Goal: Task Accomplishment & Management: Manage account settings

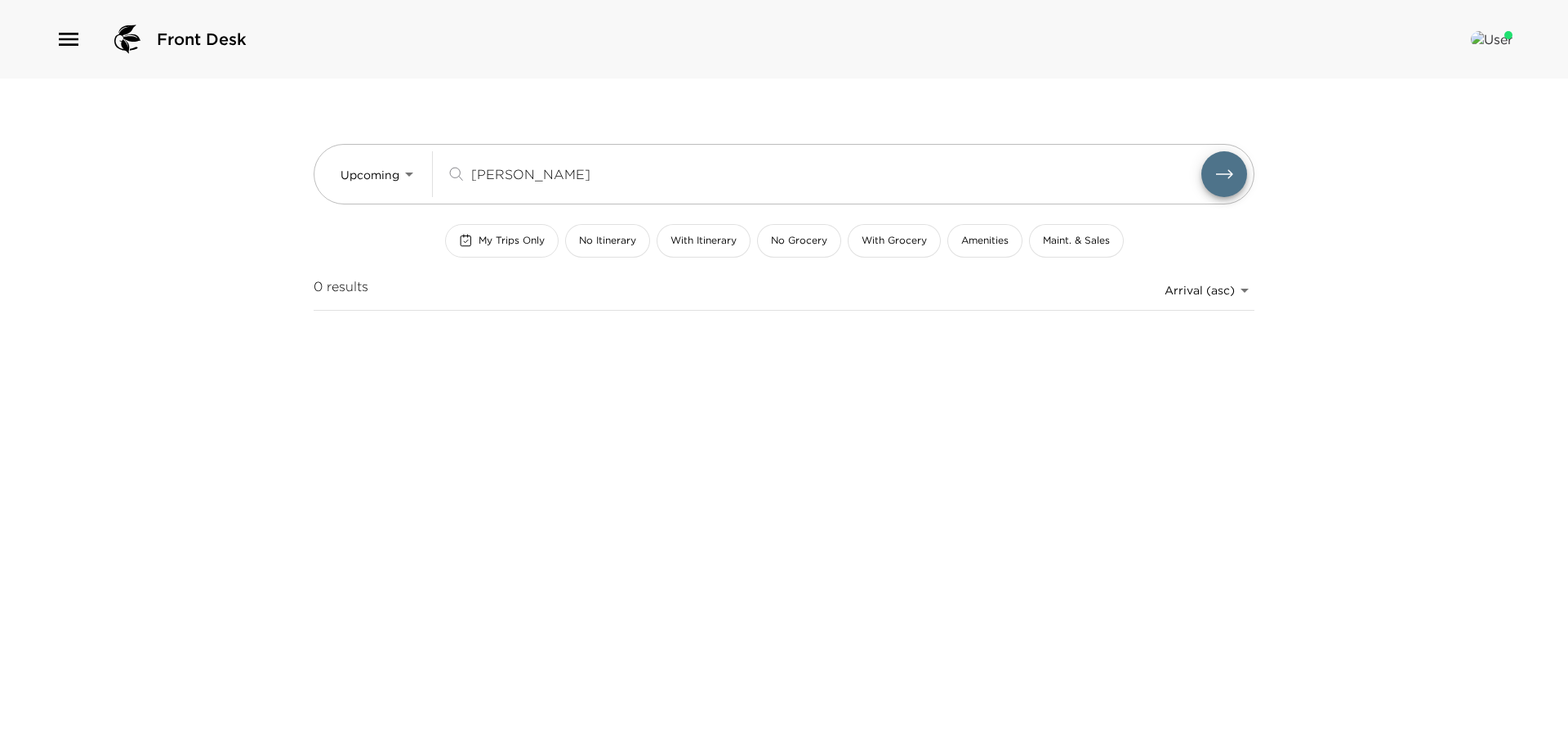
click at [516, 235] on span "My Trips Only" at bounding box center [511, 240] width 66 height 14
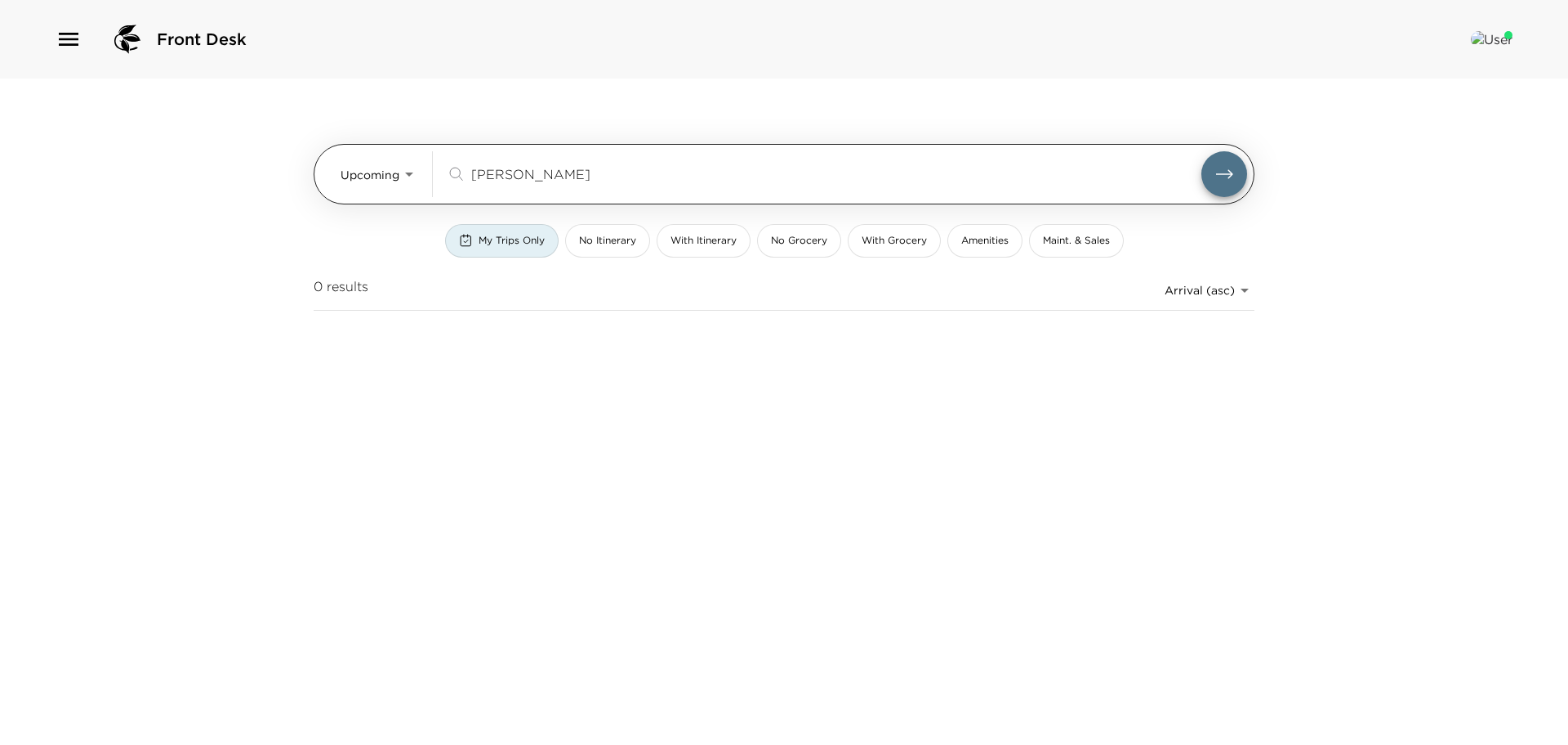
click at [536, 172] on input "[PERSON_NAME]" at bounding box center [836, 174] width 730 height 19
type input "C"
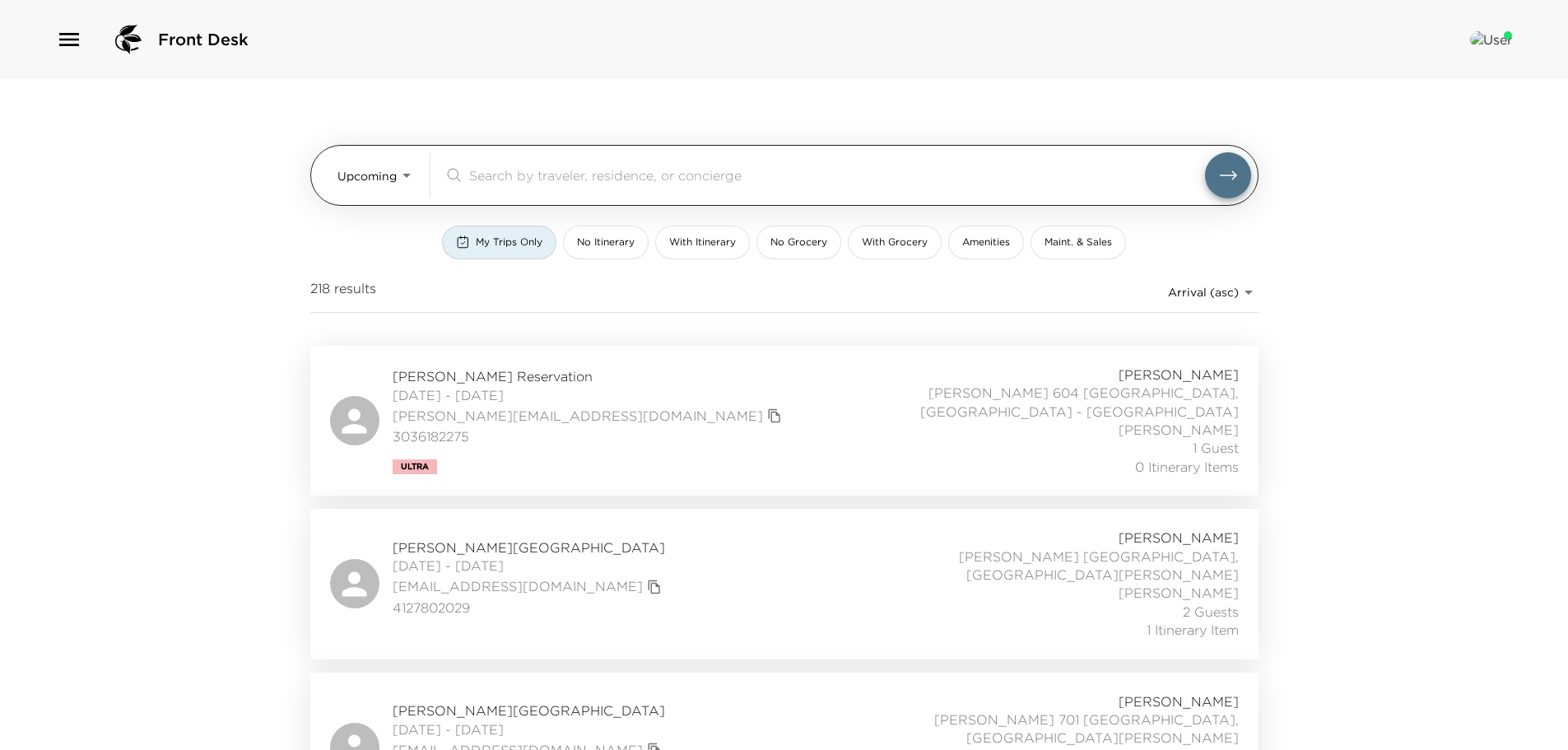
click at [504, 167] on input "search" at bounding box center [837, 175] width 736 height 19
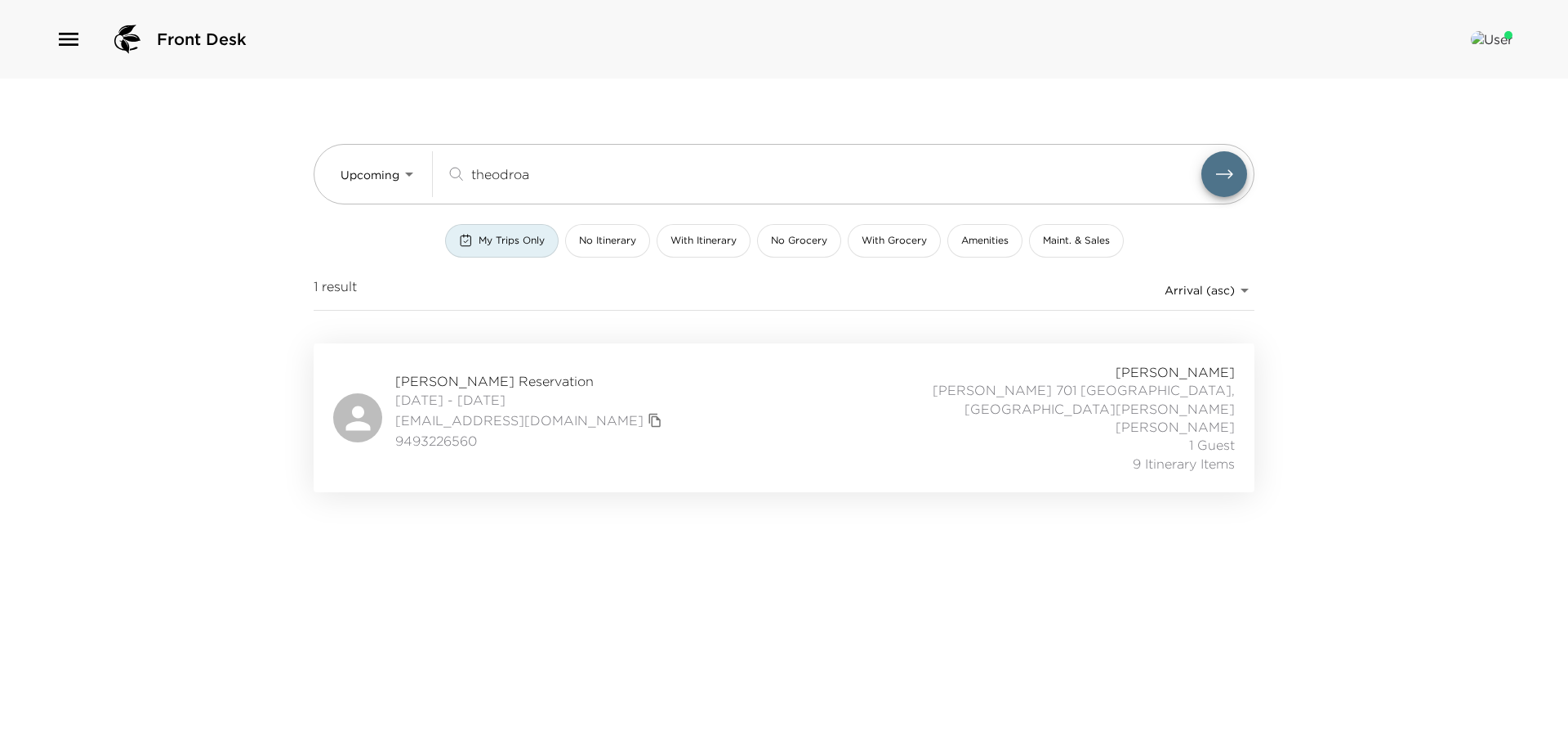
type input "theodroa"
click at [589, 372] on span "[PERSON_NAME] Reservation" at bounding box center [531, 380] width 271 height 18
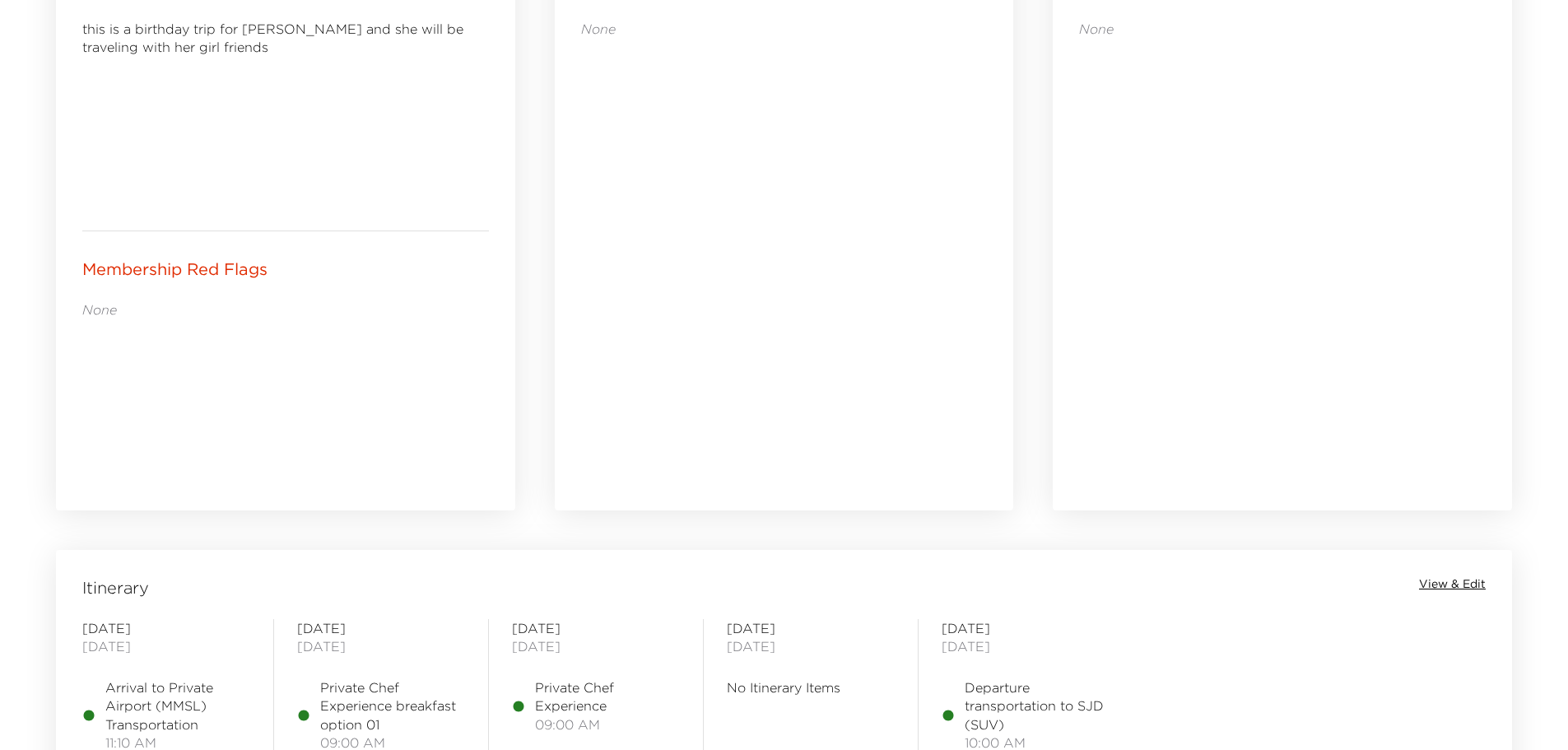
scroll to position [987, 0]
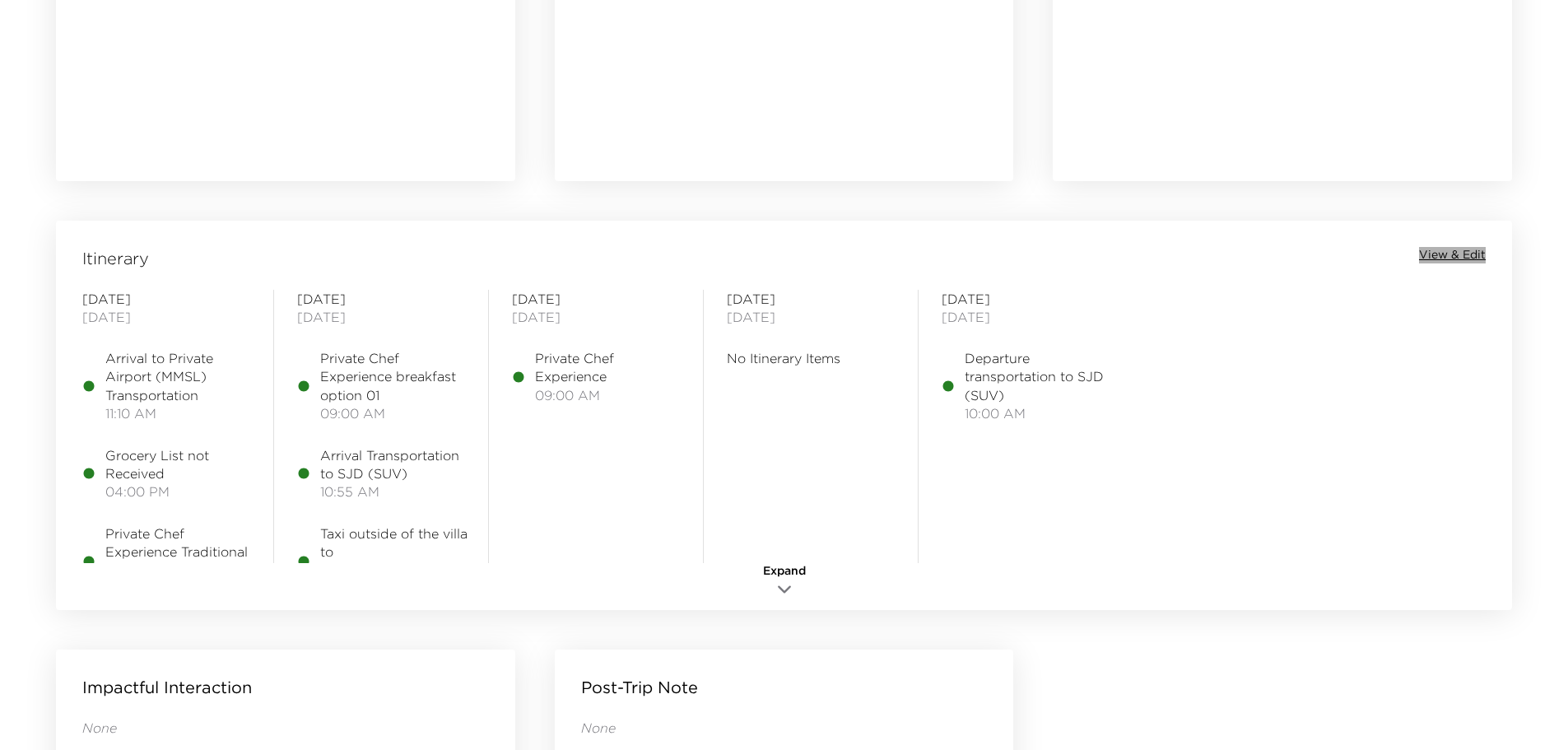
click at [1472, 250] on span "View & Edit" at bounding box center [1453, 255] width 67 height 16
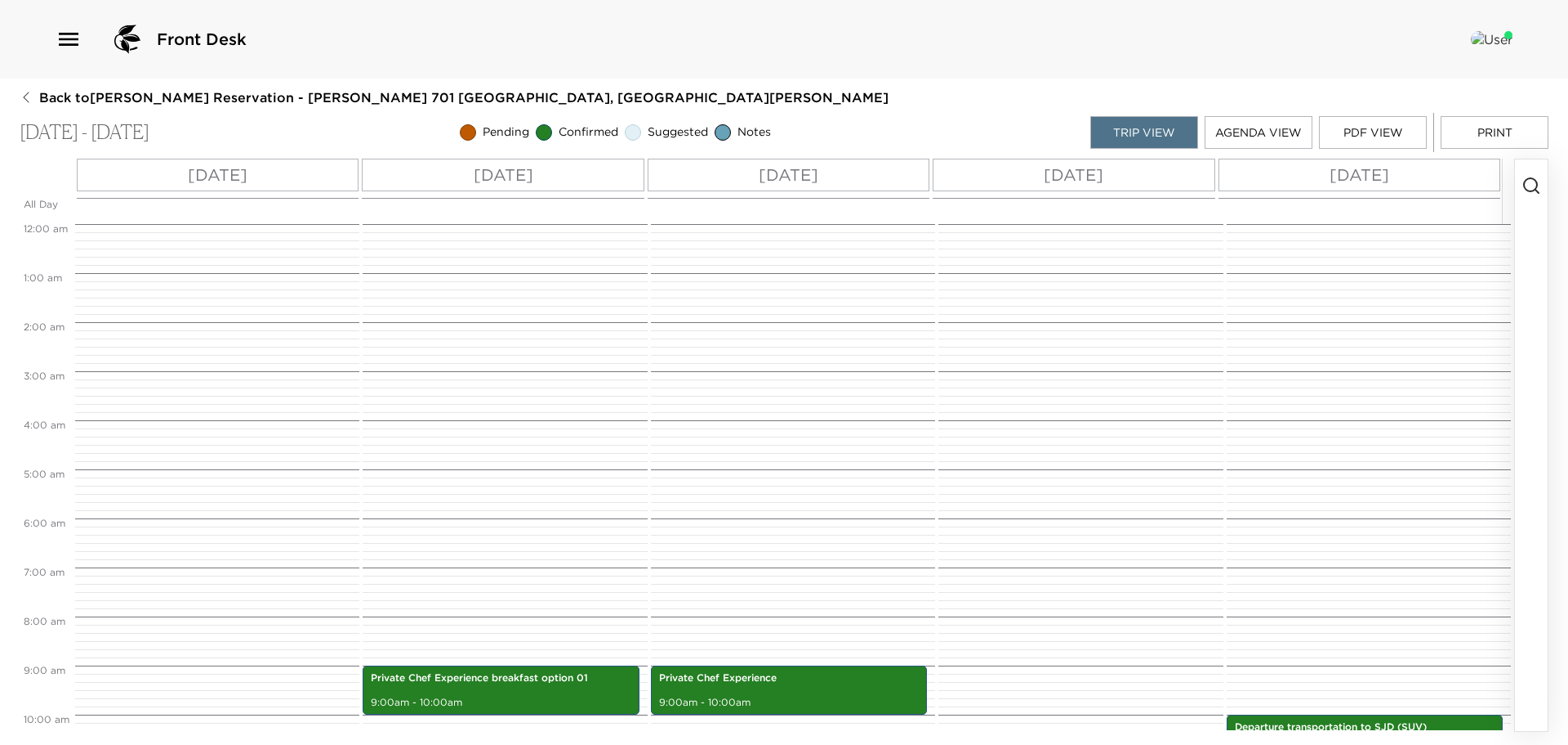
scroll to position [441, 0]
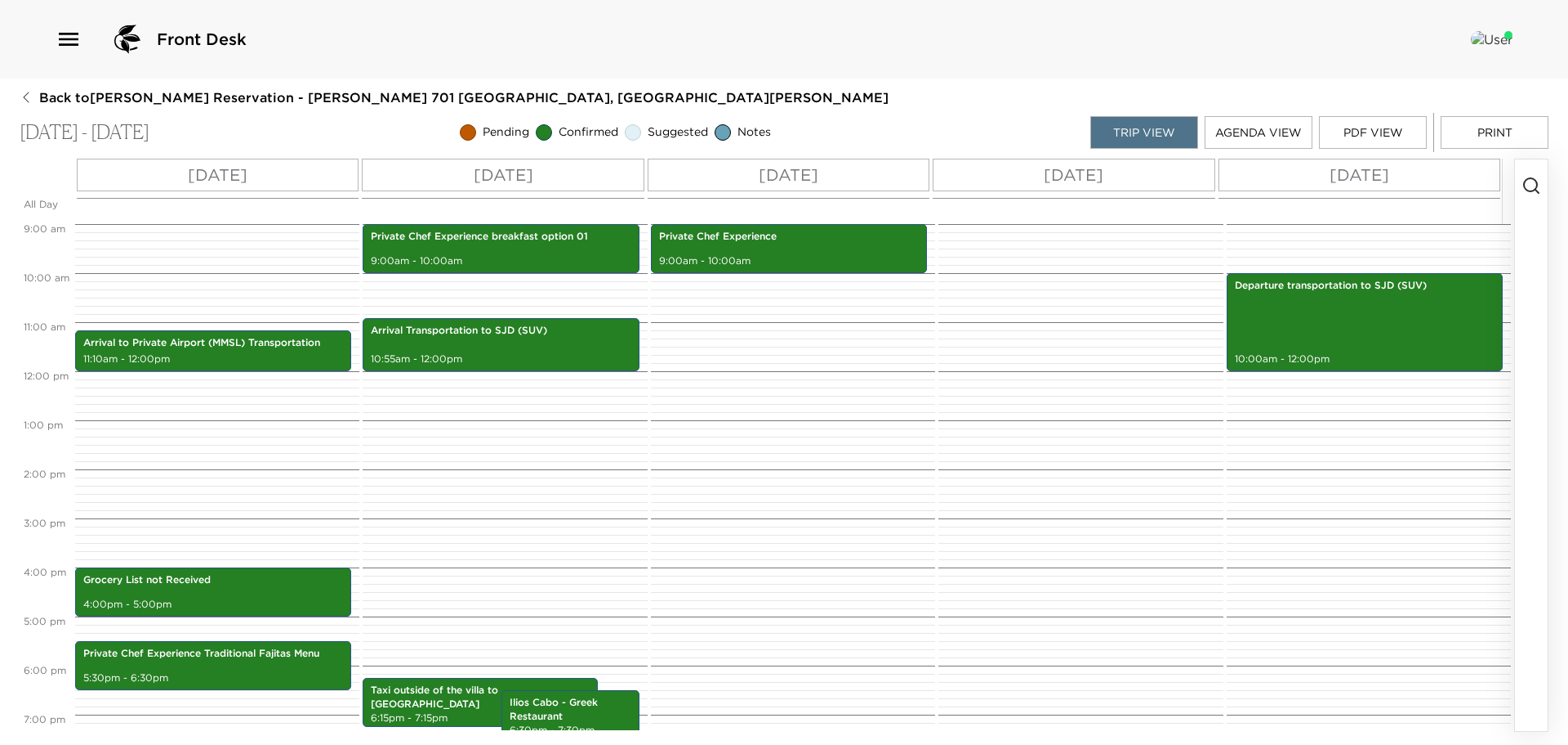
click at [1527, 182] on icon "button" at bounding box center [1532, 185] width 20 height 20
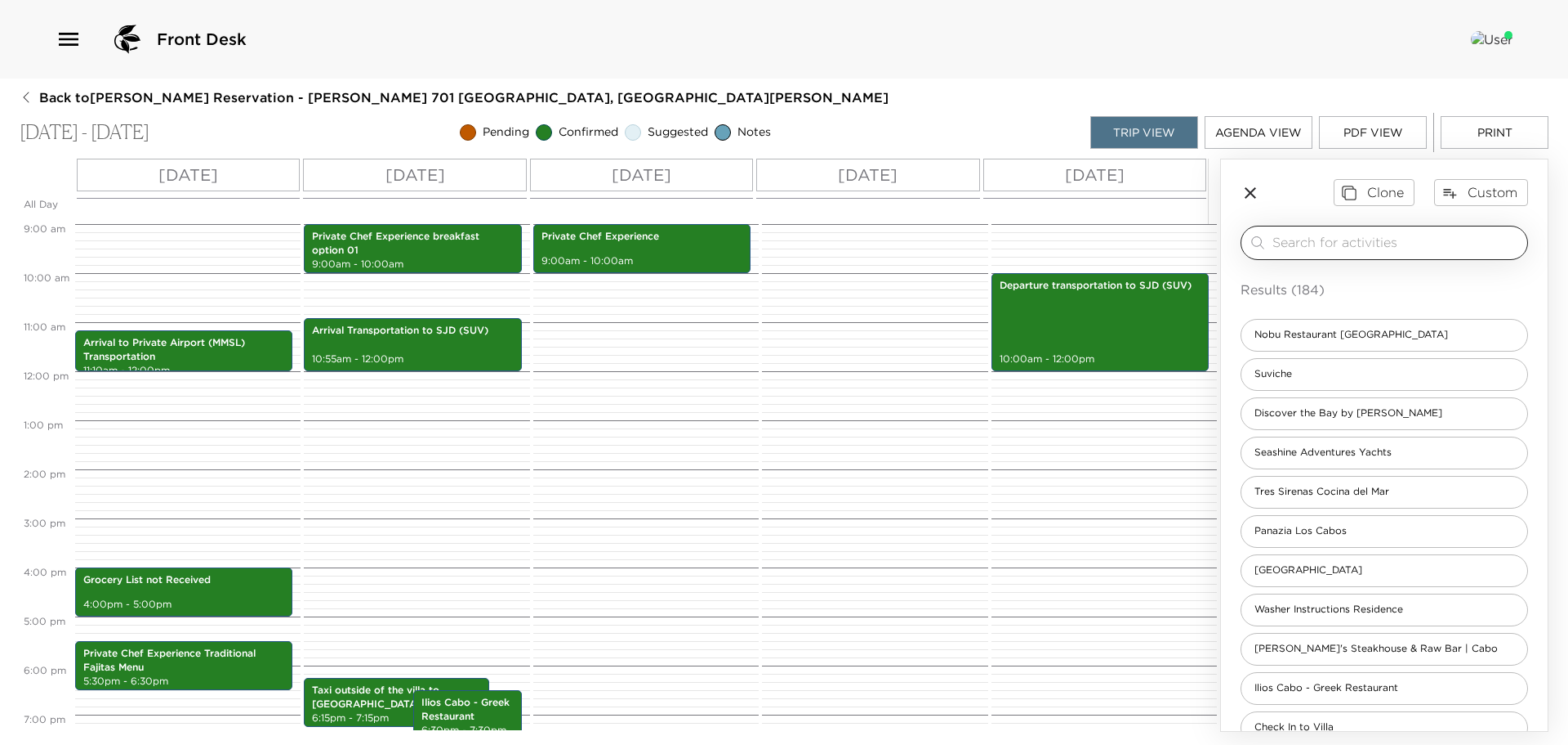
click at [1313, 236] on input "search" at bounding box center [1397, 243] width 248 height 19
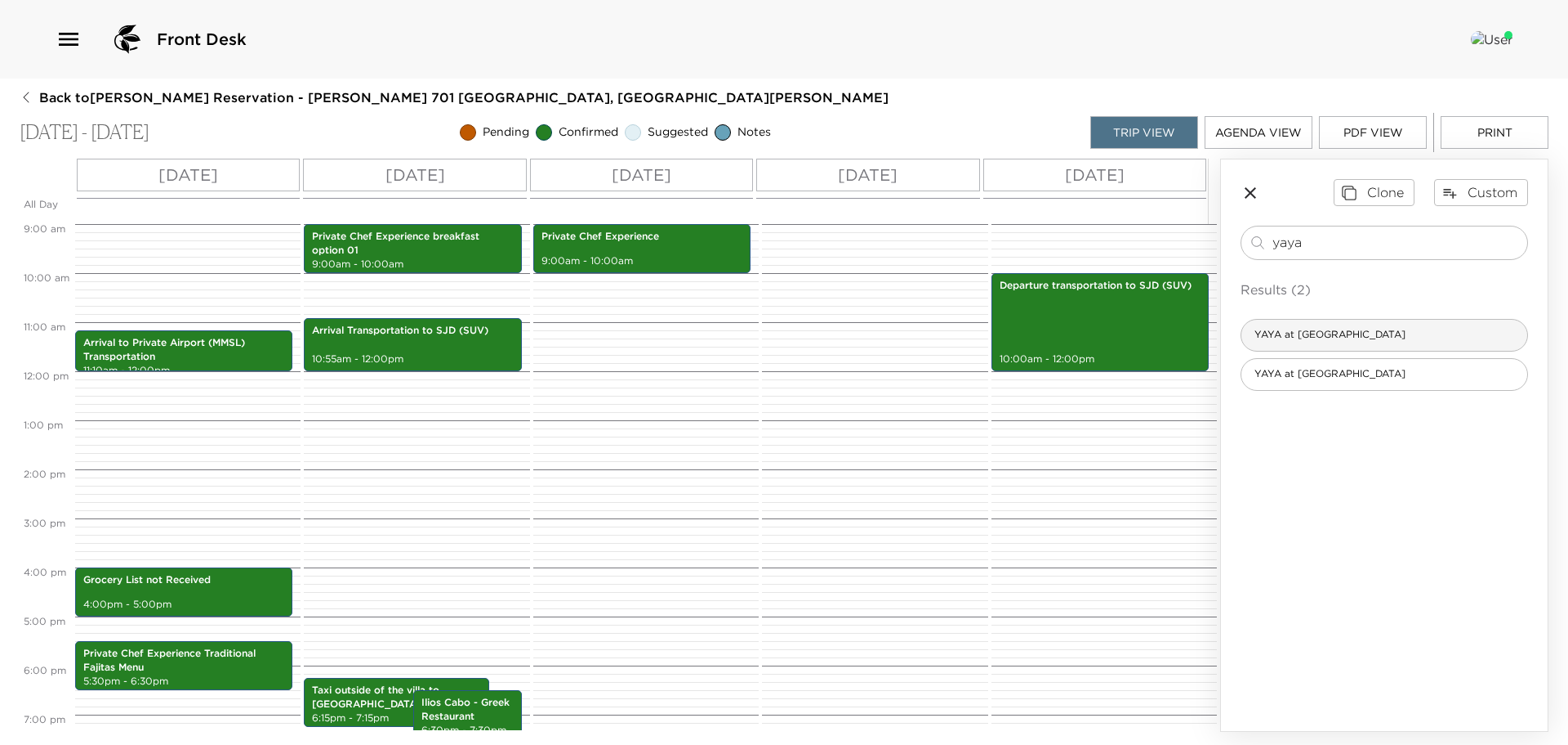
type input "yaya"
click at [1325, 331] on span "YAYA at Chileno Bay" at bounding box center [1330, 334] width 177 height 14
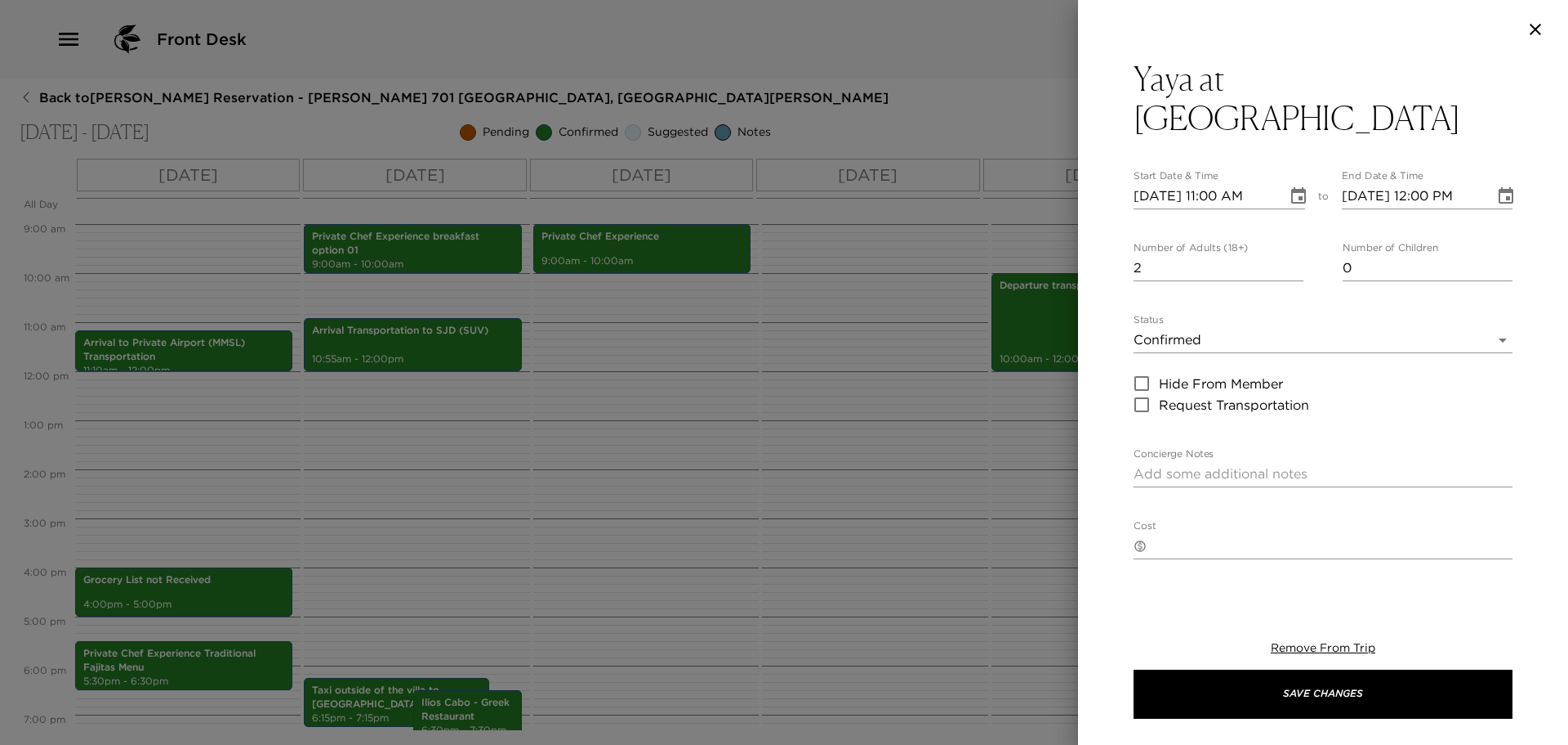
click at [1292, 255] on input "2" at bounding box center [1219, 268] width 170 height 26
click at [1292, 255] on input "3" at bounding box center [1219, 268] width 170 height 26
click at [1292, 255] on input "4" at bounding box center [1219, 268] width 170 height 26
click at [1292, 255] on input "5" at bounding box center [1219, 268] width 170 height 26
click at [1292, 255] on input "6" at bounding box center [1219, 268] width 170 height 26
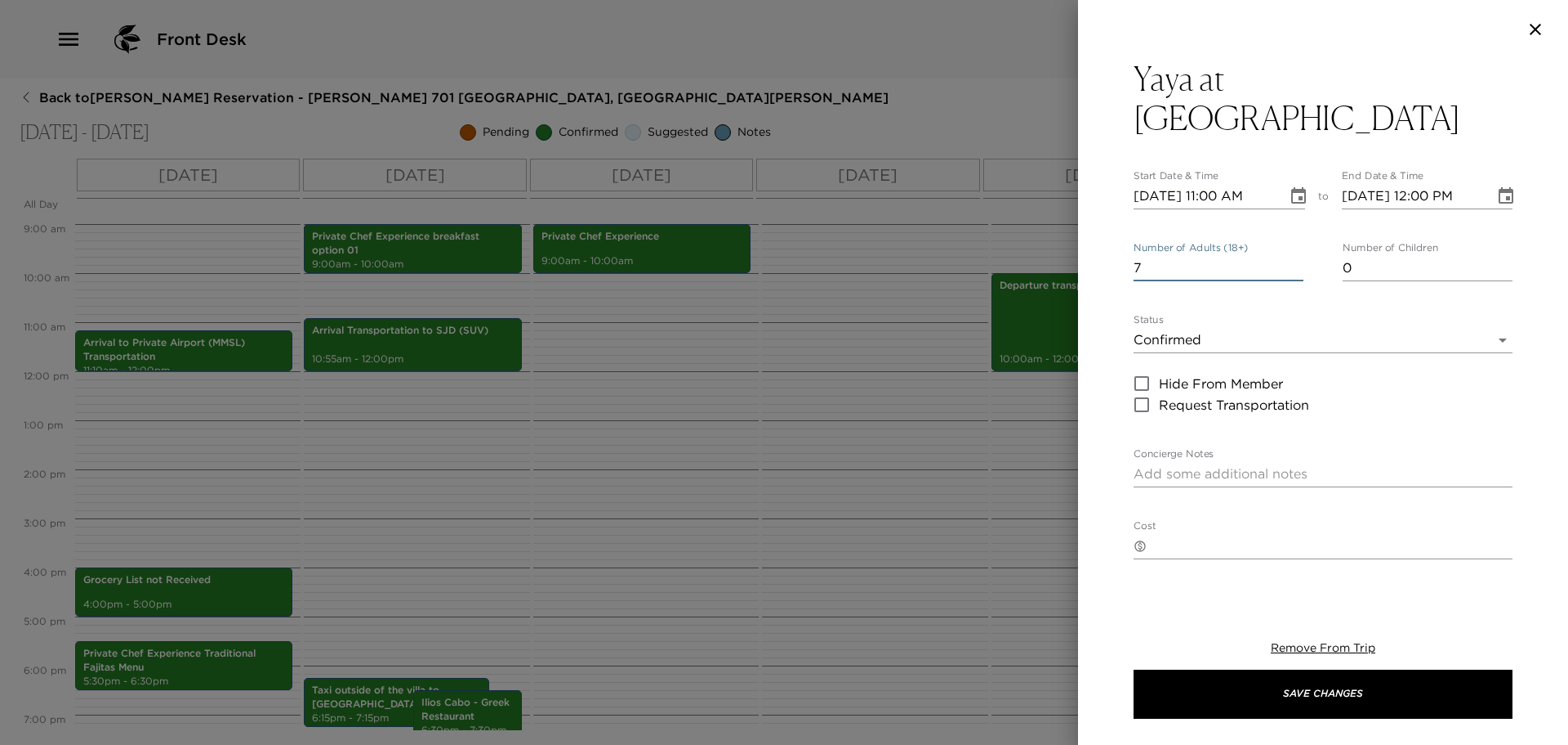
type input "7"
click at [1292, 255] on input "7" at bounding box center [1219, 268] width 170 height 26
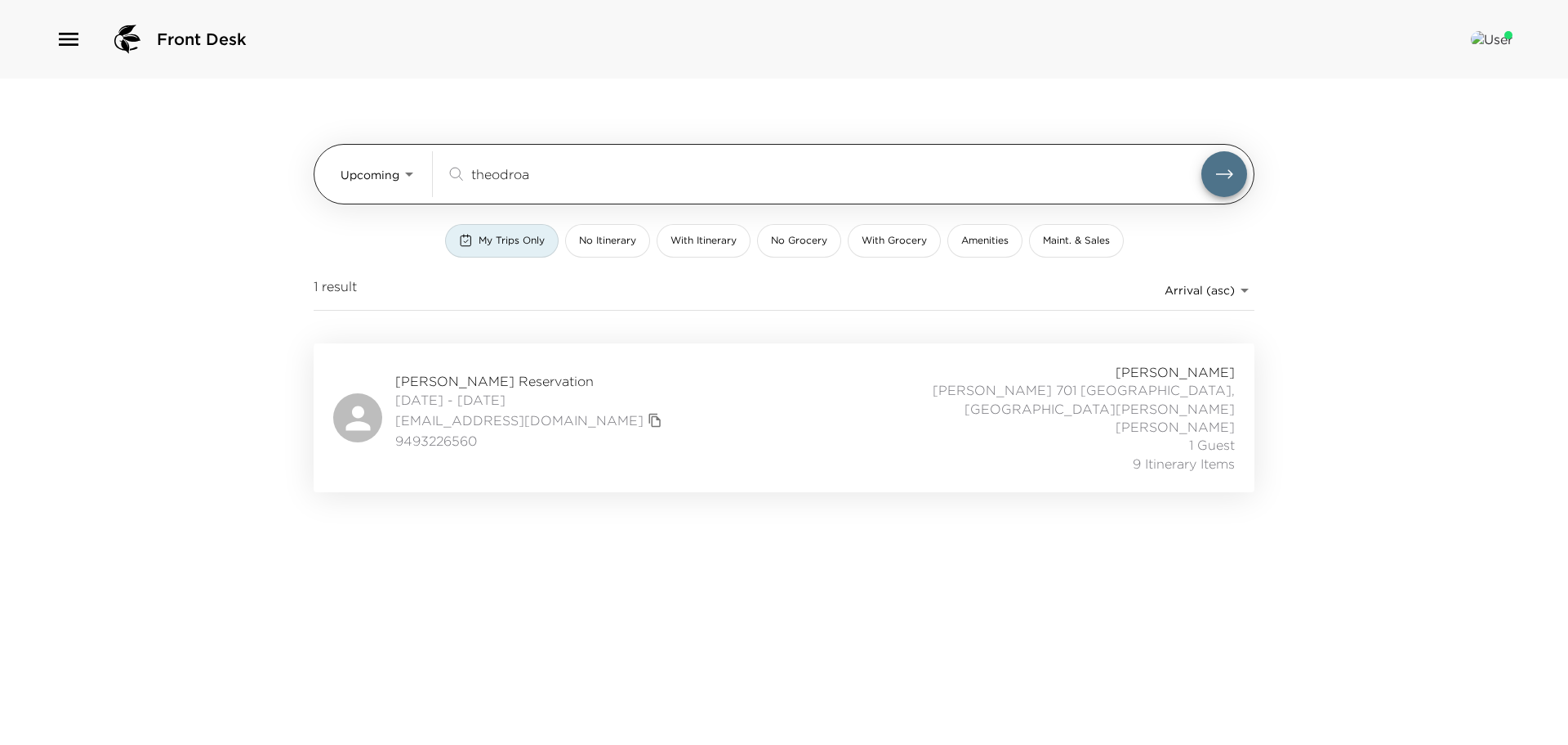
click at [523, 175] on input "theodroa" at bounding box center [836, 174] width 730 height 19
drag, startPoint x: 531, startPoint y: 174, endPoint x: 429, endPoint y: 165, distance: 102.4
click at [429, 165] on div "Upcoming Upcoming theodroa ​" at bounding box center [794, 174] width 907 height 46
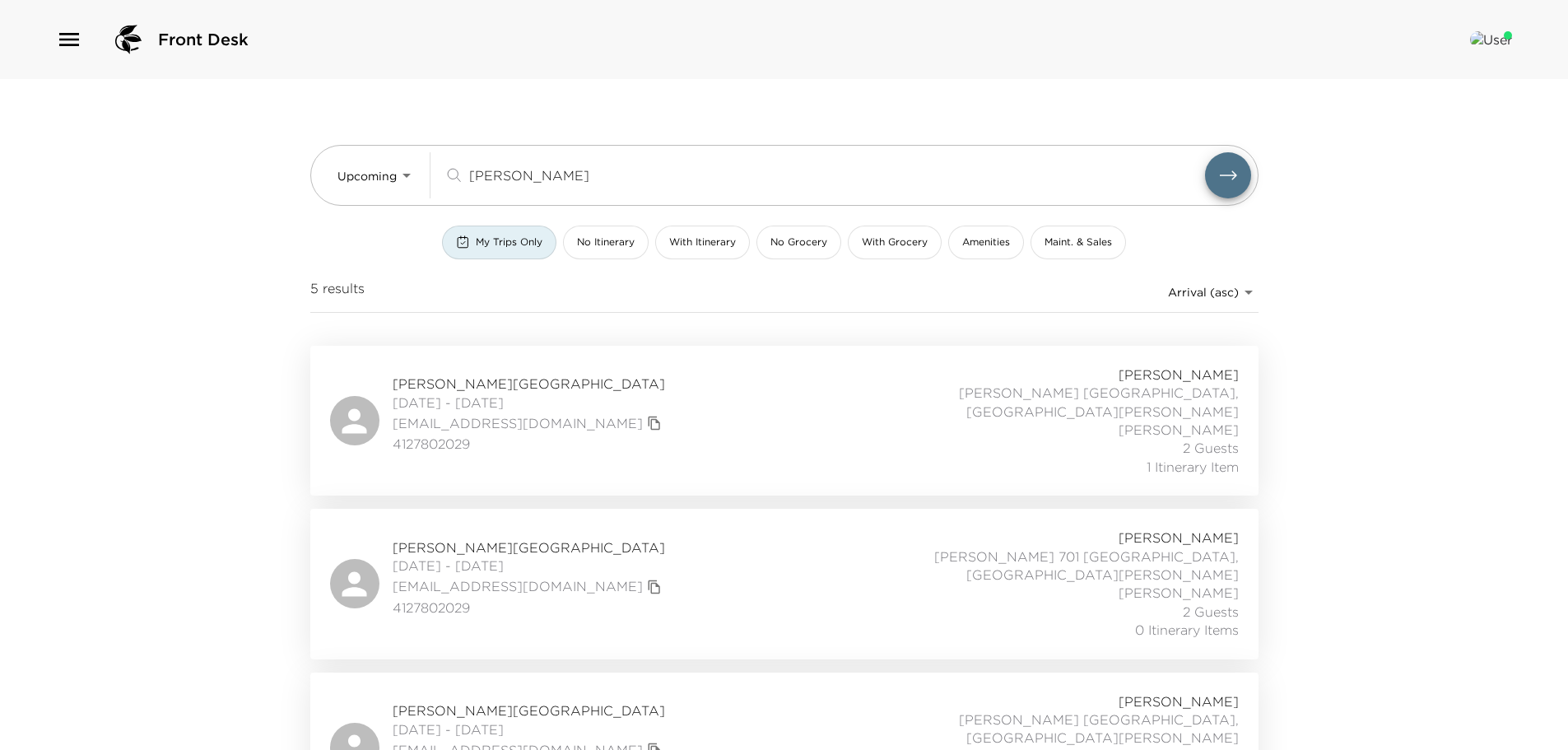
type input "walsh"
click at [658, 391] on div "Preston Walsh Reservation 10/12/2025 - 10/19/2025 prestonwalsh@verizon.net 4127…" at bounding box center [784, 420] width 908 height 110
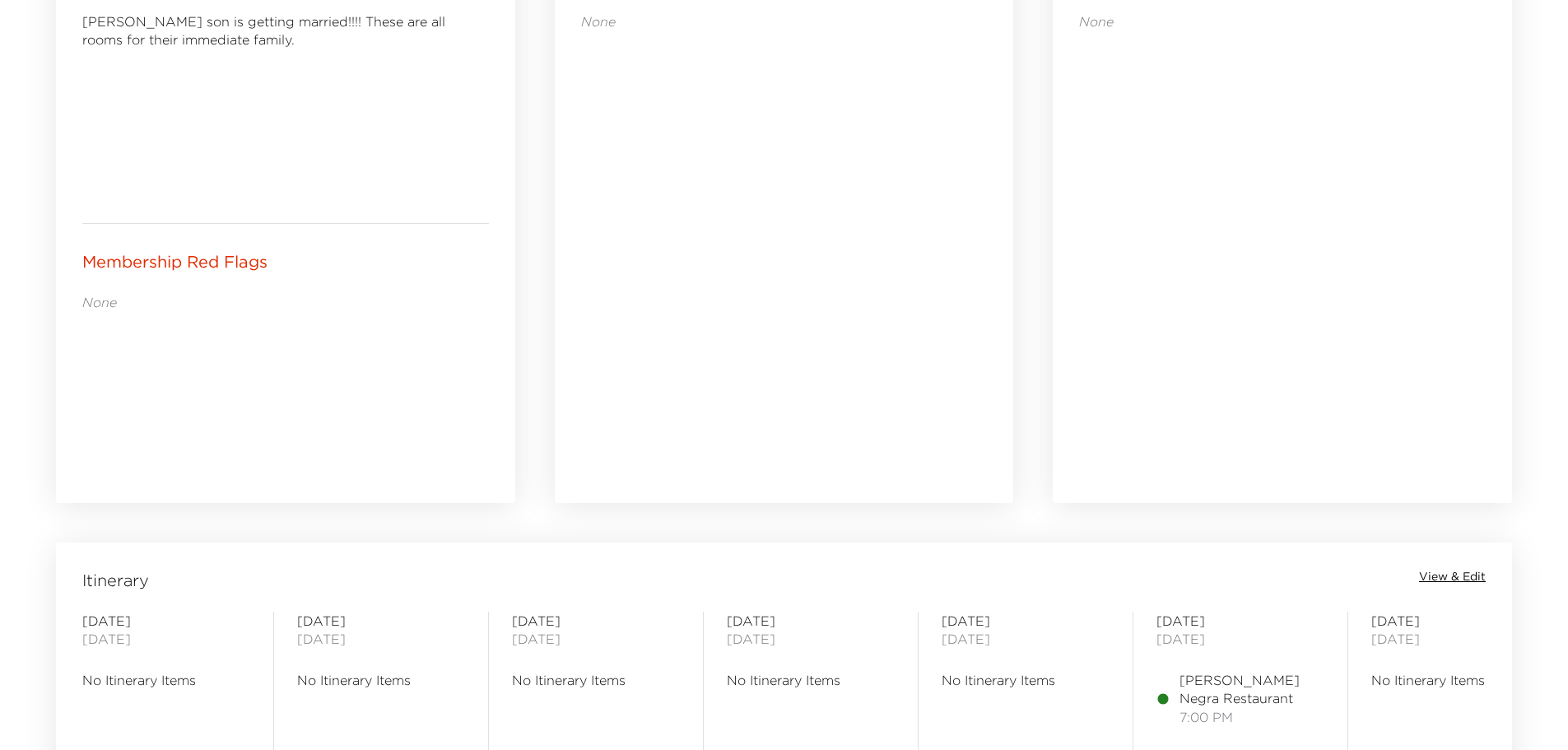
scroll to position [1069, 0]
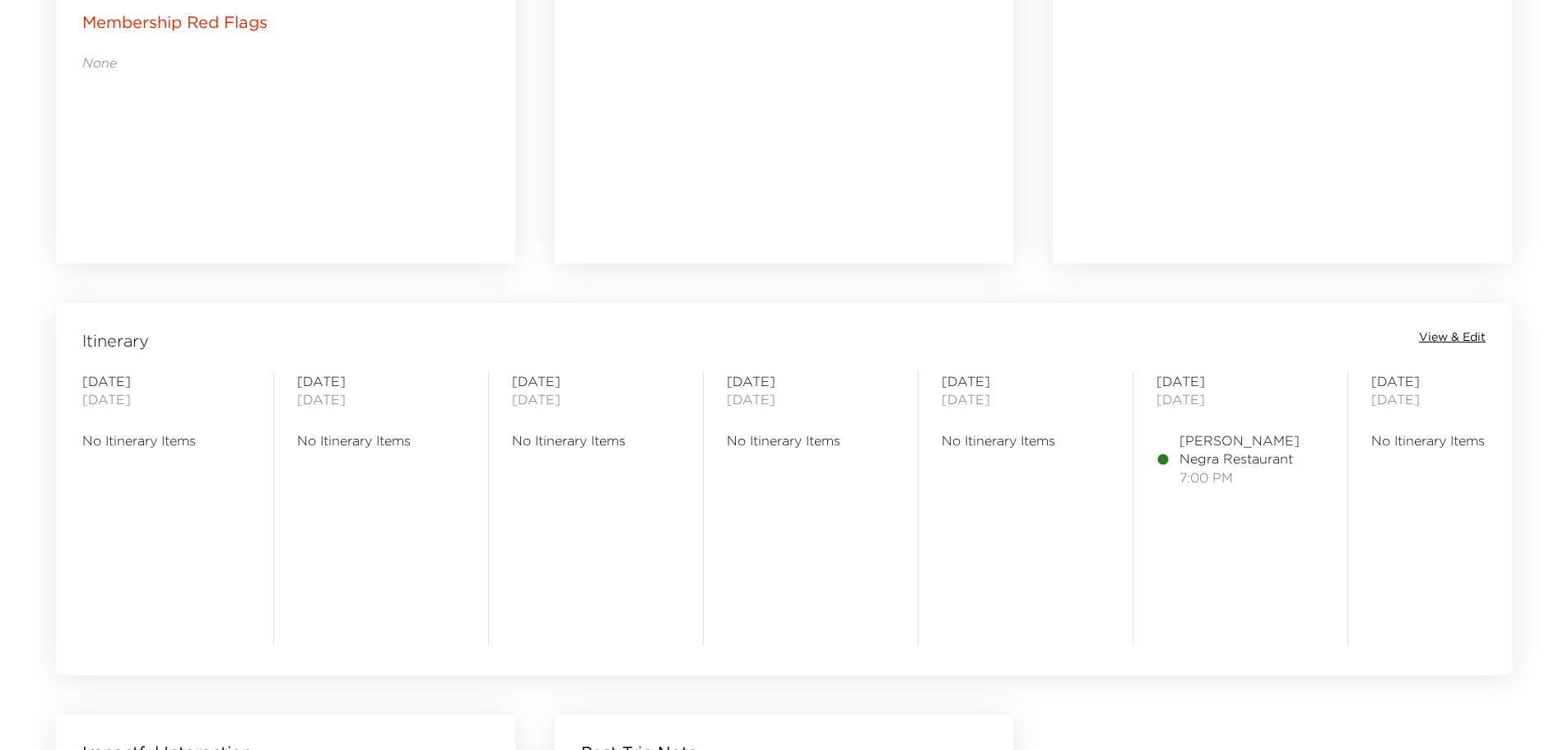
click at [1448, 332] on span "View & Edit" at bounding box center [1453, 337] width 67 height 16
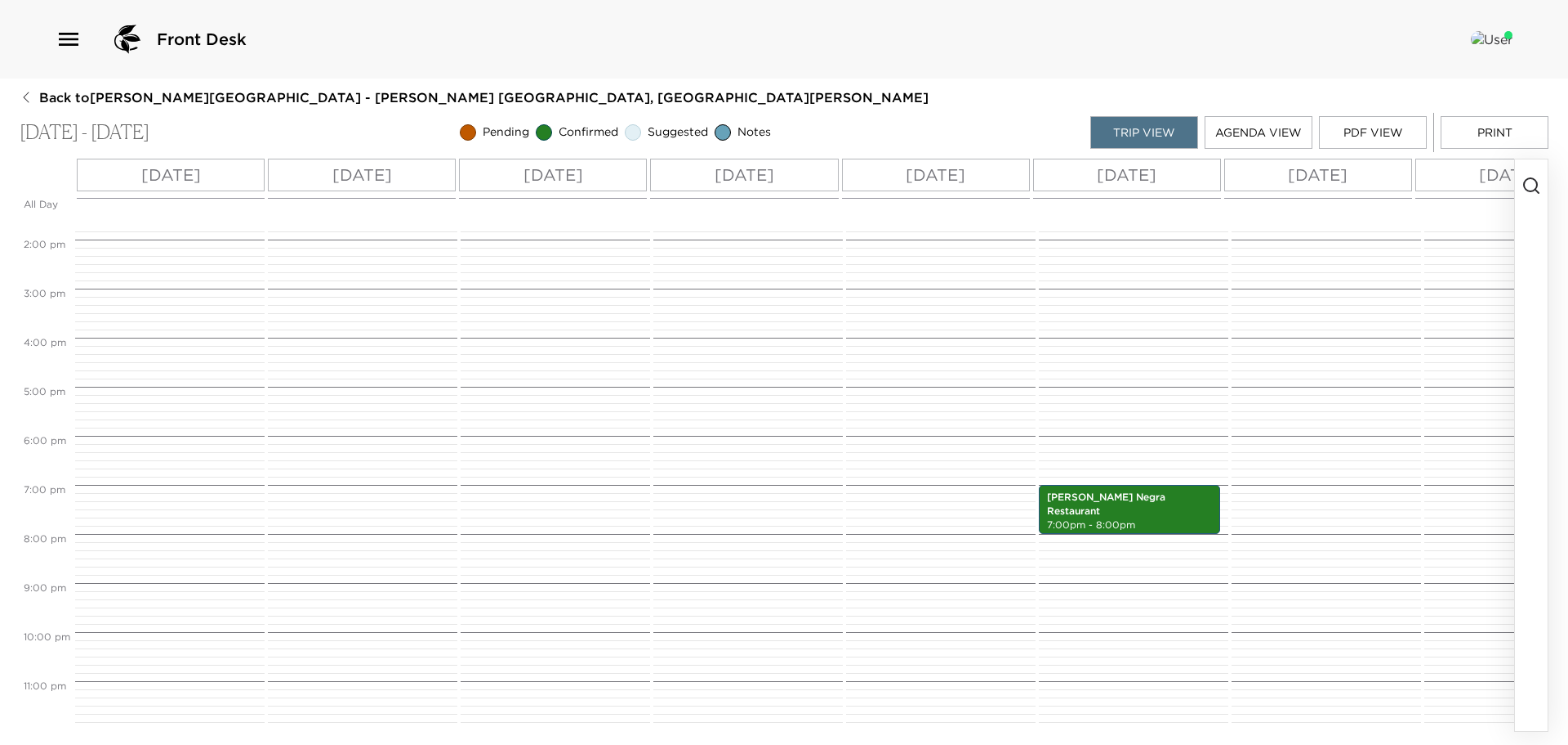
scroll to position [683, 0]
click at [1141, 490] on p "Rosa Negra Restaurant" at bounding box center [1130, 504] width 165 height 28
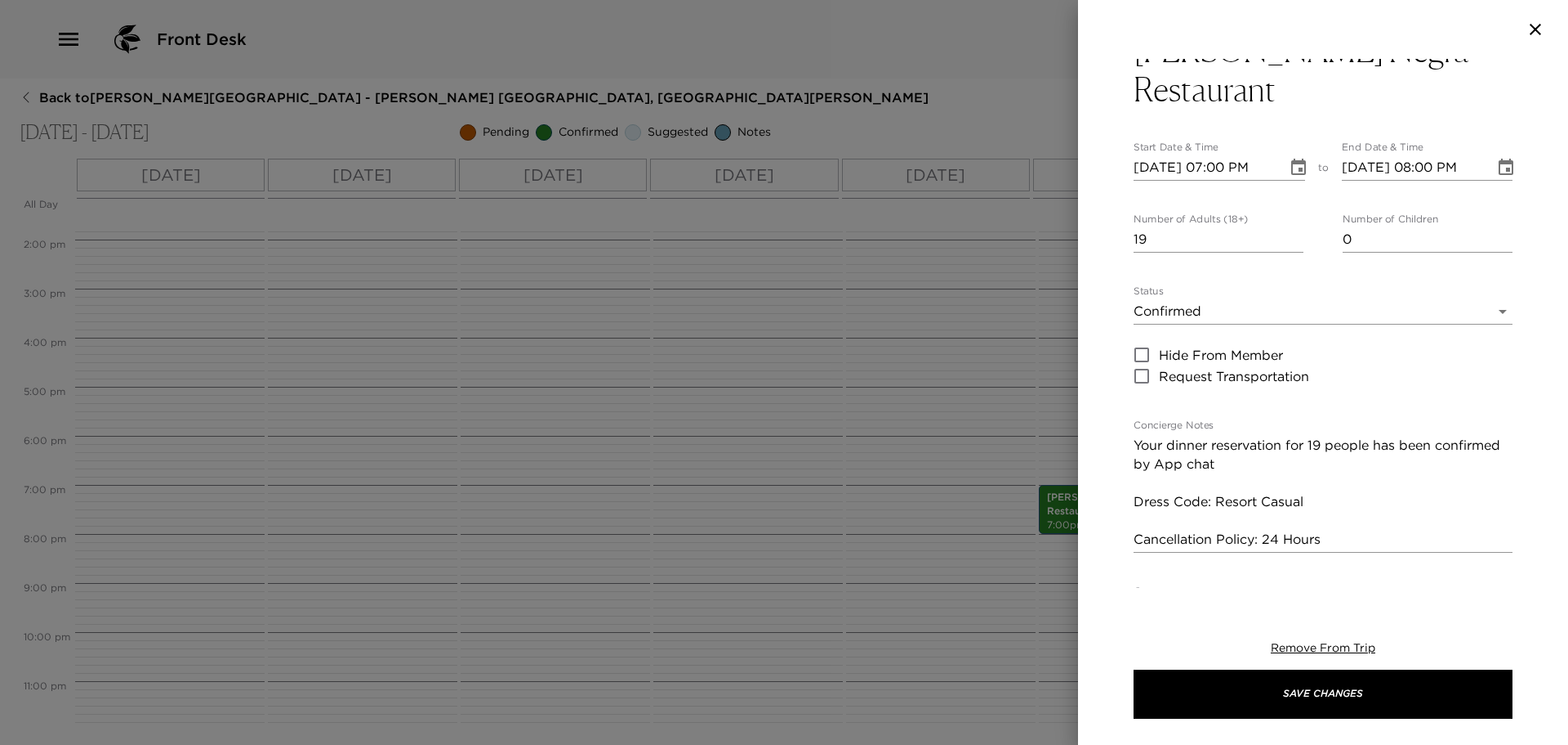
scroll to position [0, 0]
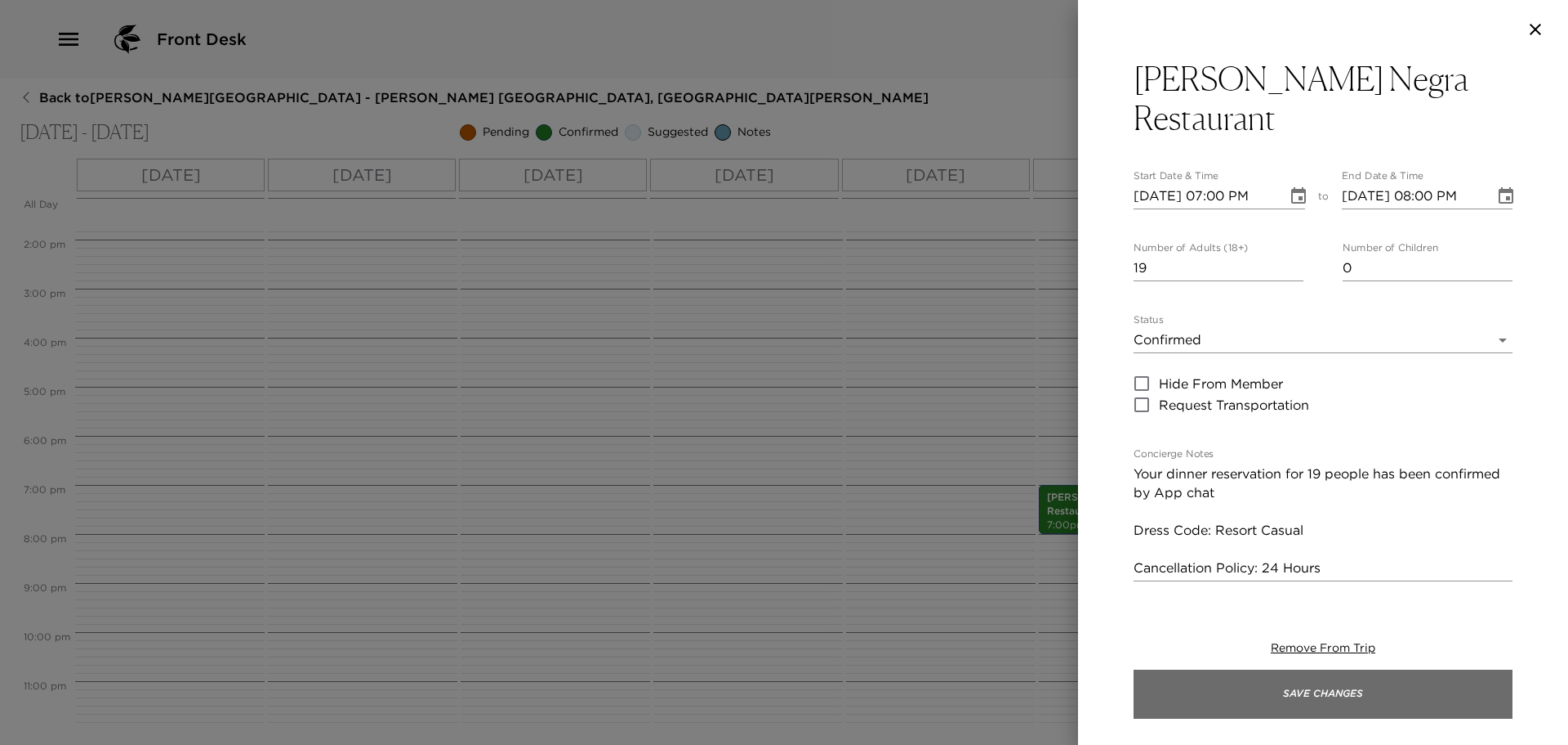
click at [1297, 686] on button "Save Changes" at bounding box center [1323, 694] width 379 height 49
